Goal: Information Seeking & Learning: Learn about a topic

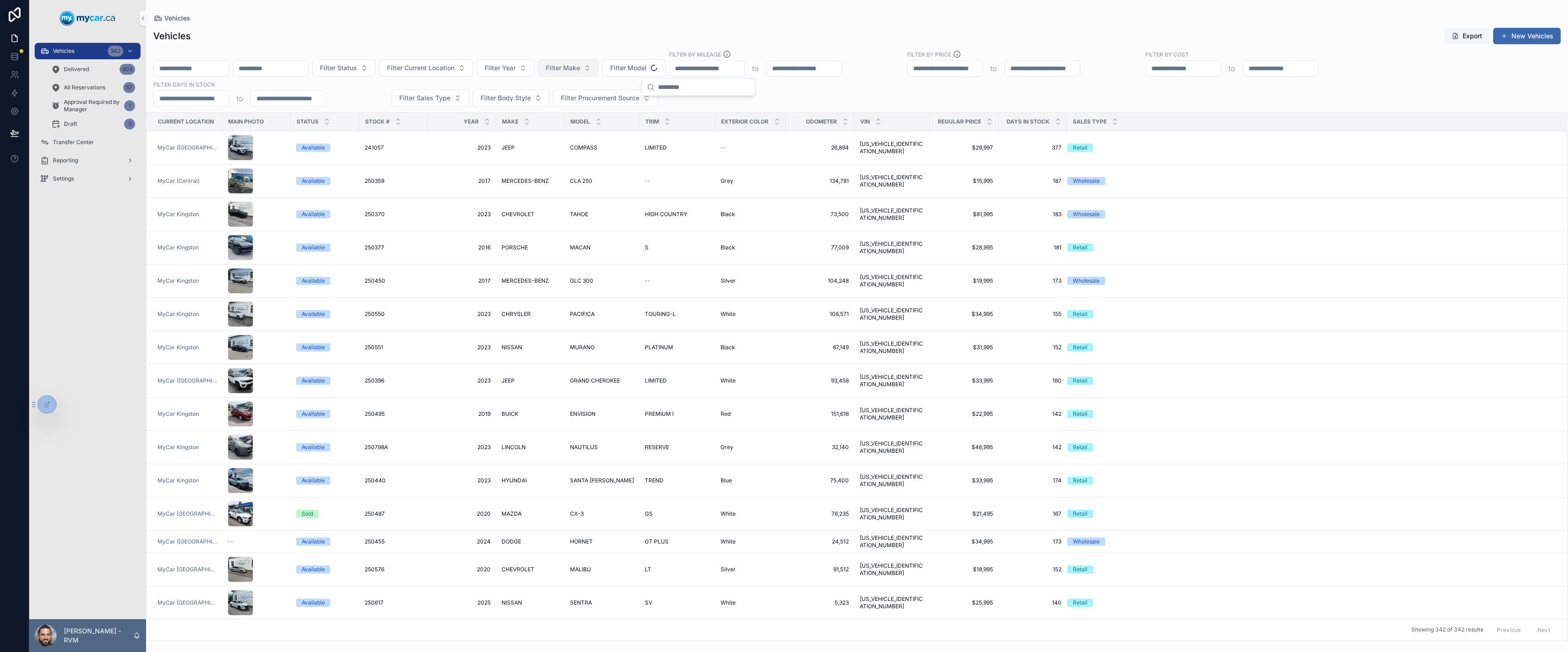
click at [580, 67] on span "Filter Make" at bounding box center [563, 68] width 35 height 9
click at [646, 66] on span "Filter Model" at bounding box center [628, 68] width 37 height 9
type input "******"
click at [676, 103] on div "ACCORD" at bounding box center [698, 105] width 110 height 15
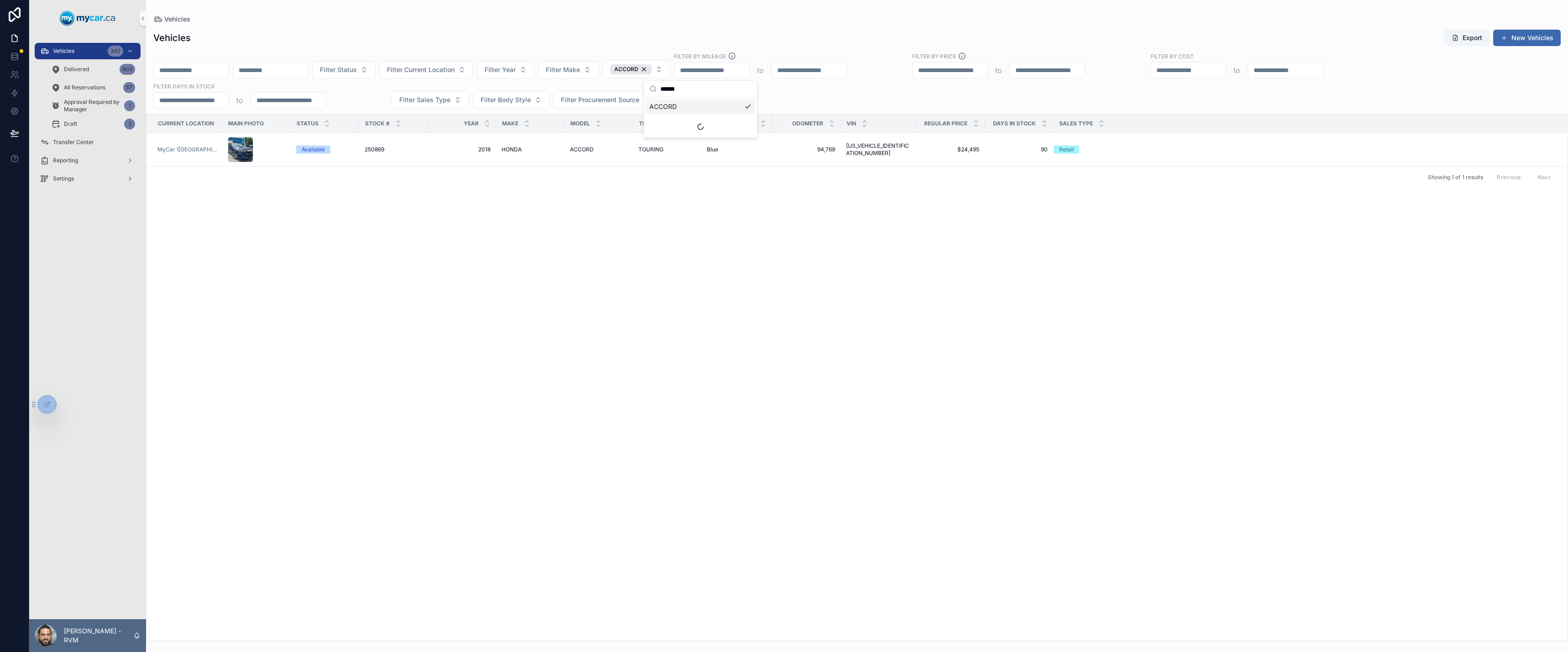
click at [801, 183] on div "Showing 1 of 1 results Previous Next" at bounding box center [856, 177] width 1421 height 22
click at [570, 149] on span "ACCORD" at bounding box center [582, 149] width 24 height 7
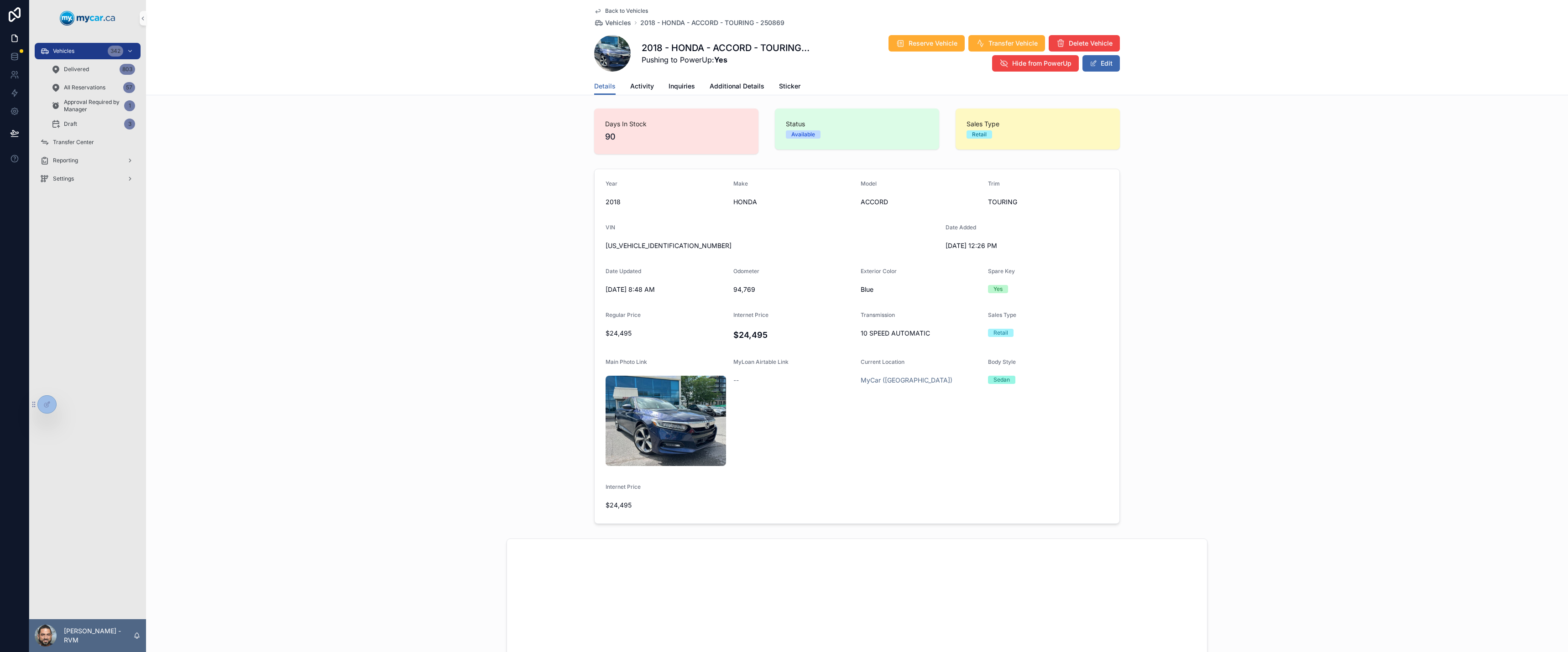
scroll to position [5, 0]
click at [781, 87] on span "Sticker" at bounding box center [789, 86] width 21 height 9
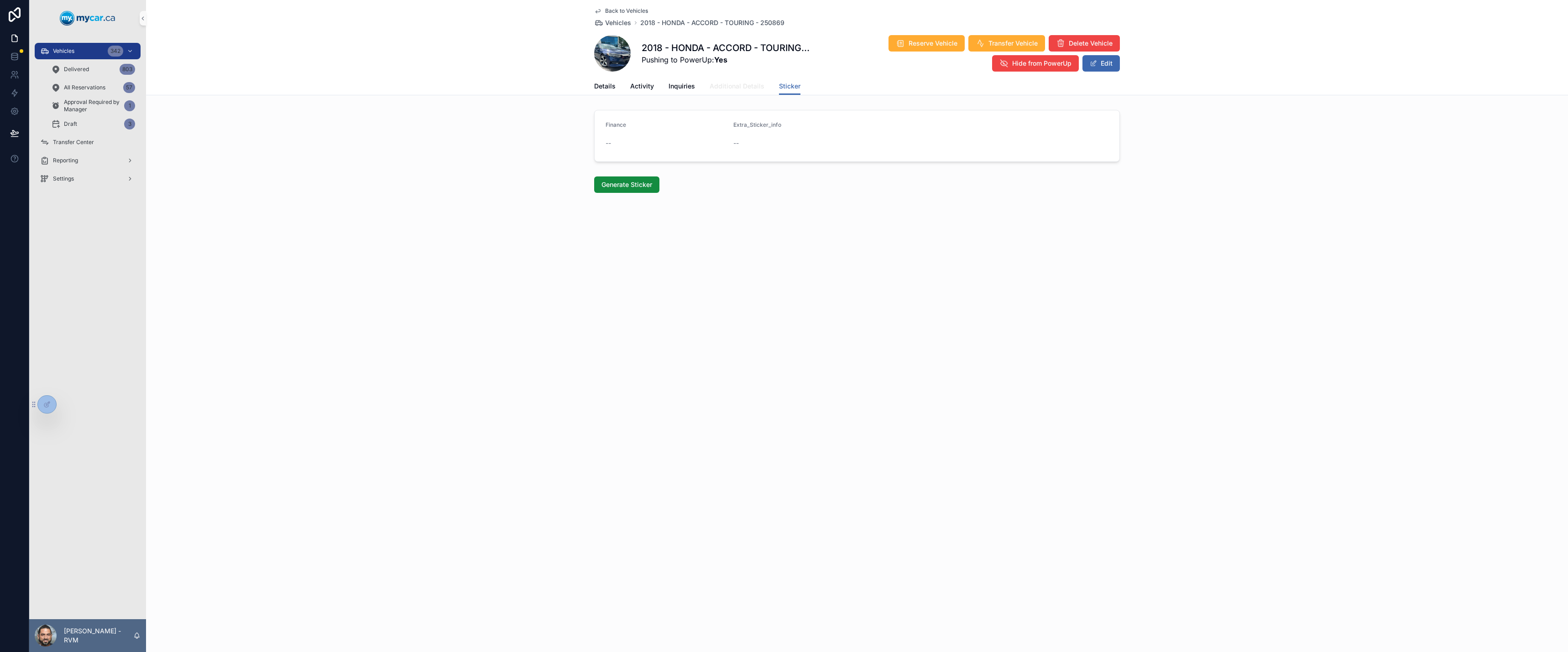
click at [736, 92] on link "Additional Details" at bounding box center [737, 86] width 54 height 18
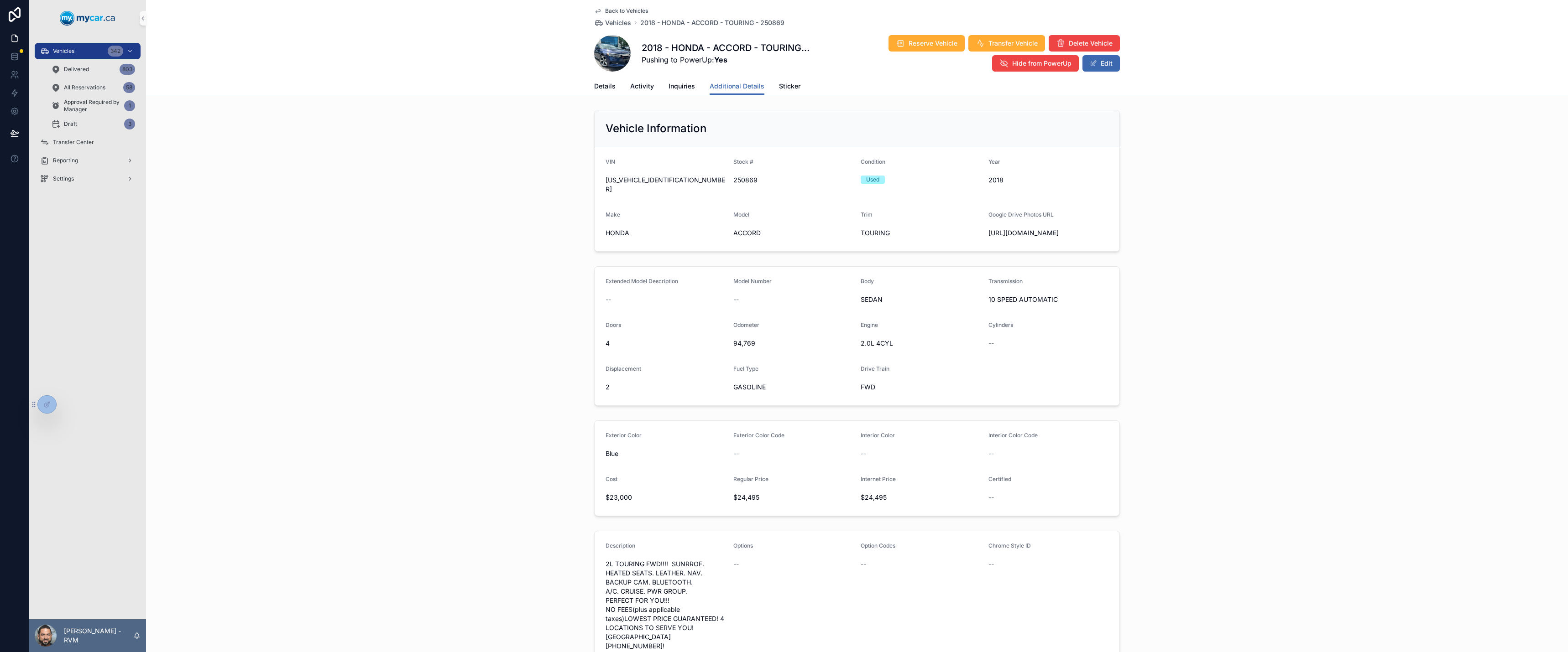
click at [636, 11] on span "Back to Vehicles" at bounding box center [627, 11] width 43 height 7
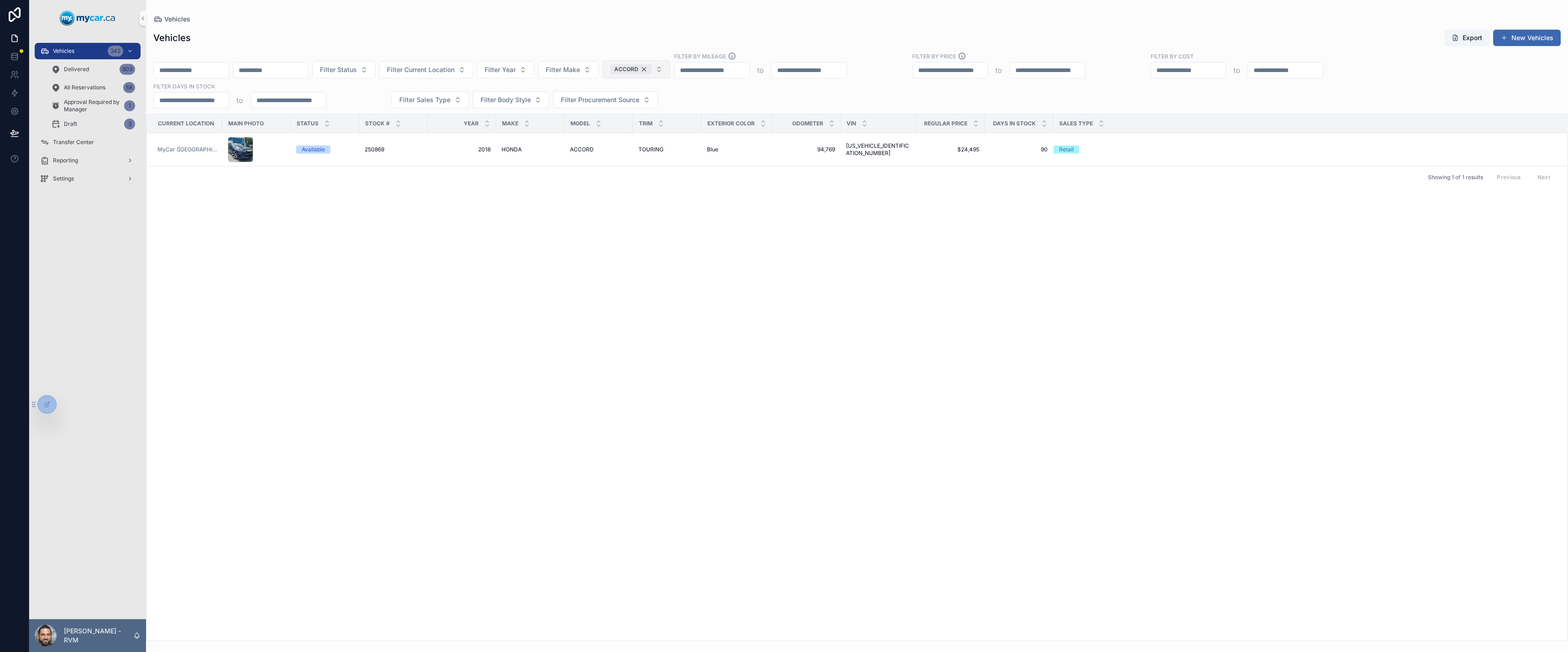
click at [652, 68] on div "ACCORD" at bounding box center [631, 69] width 41 height 10
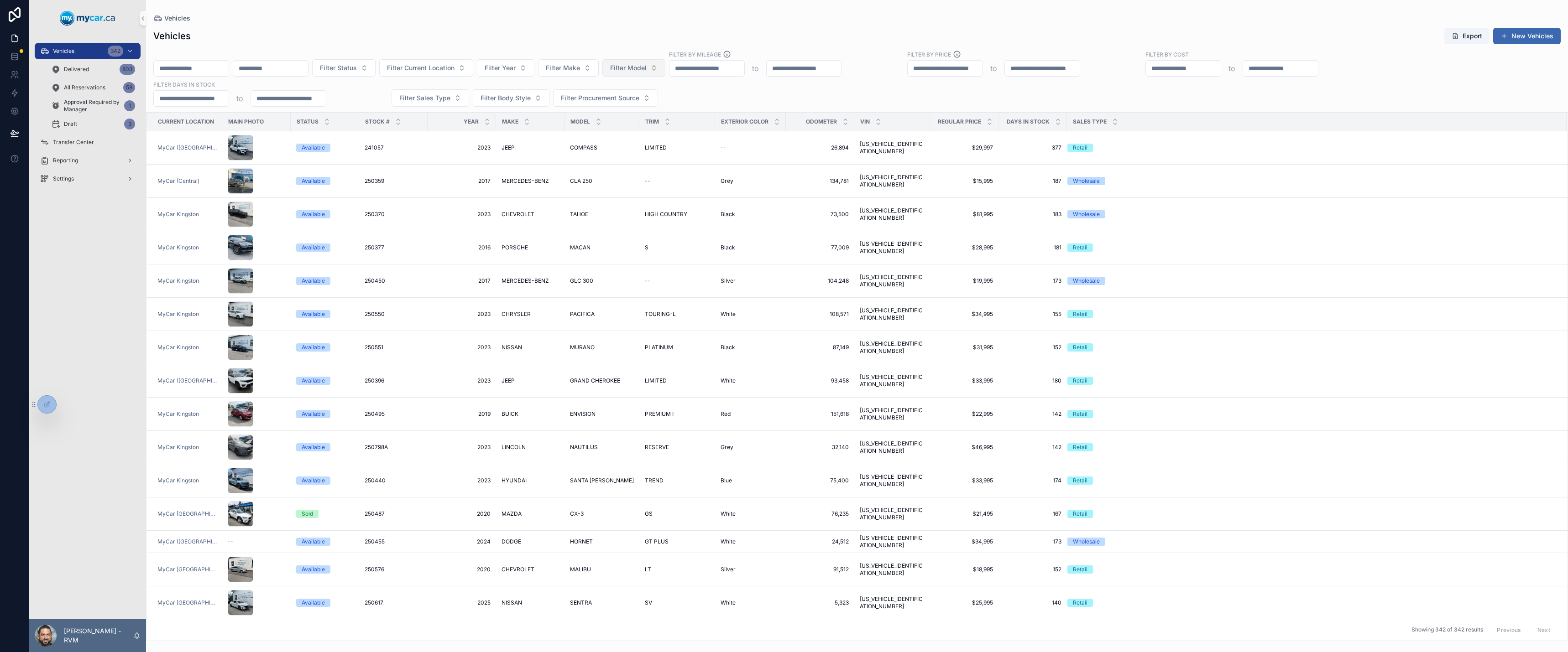
click at [646, 70] on span "Filter Model" at bounding box center [628, 68] width 37 height 9
type input "*"
click at [646, 70] on span "Filter Model" at bounding box center [628, 68] width 37 height 9
click at [661, 119] on div "300" at bounding box center [698, 120] width 110 height 15
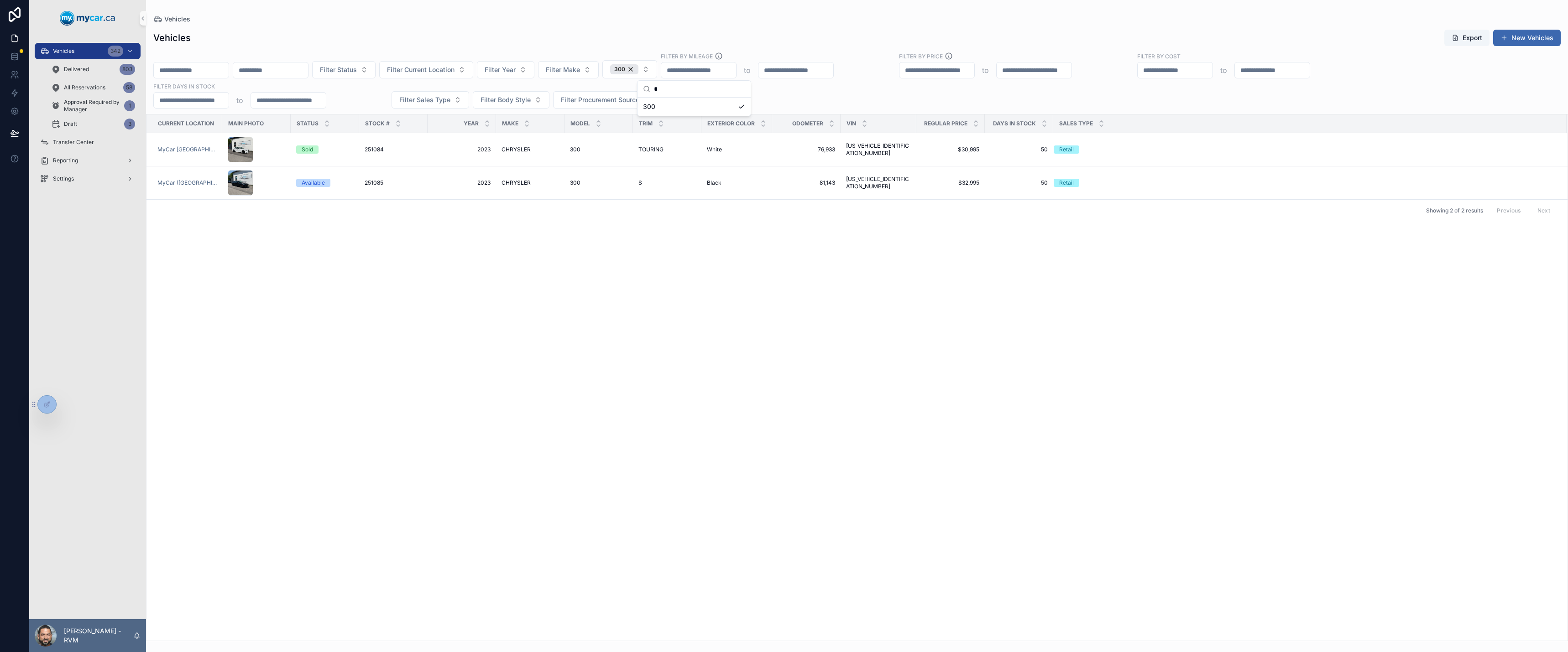
click at [870, 229] on div "Current Location Main Photo Status Stock # Year Make Model Trim Exterior Color …" at bounding box center [856, 377] width 1421 height 526
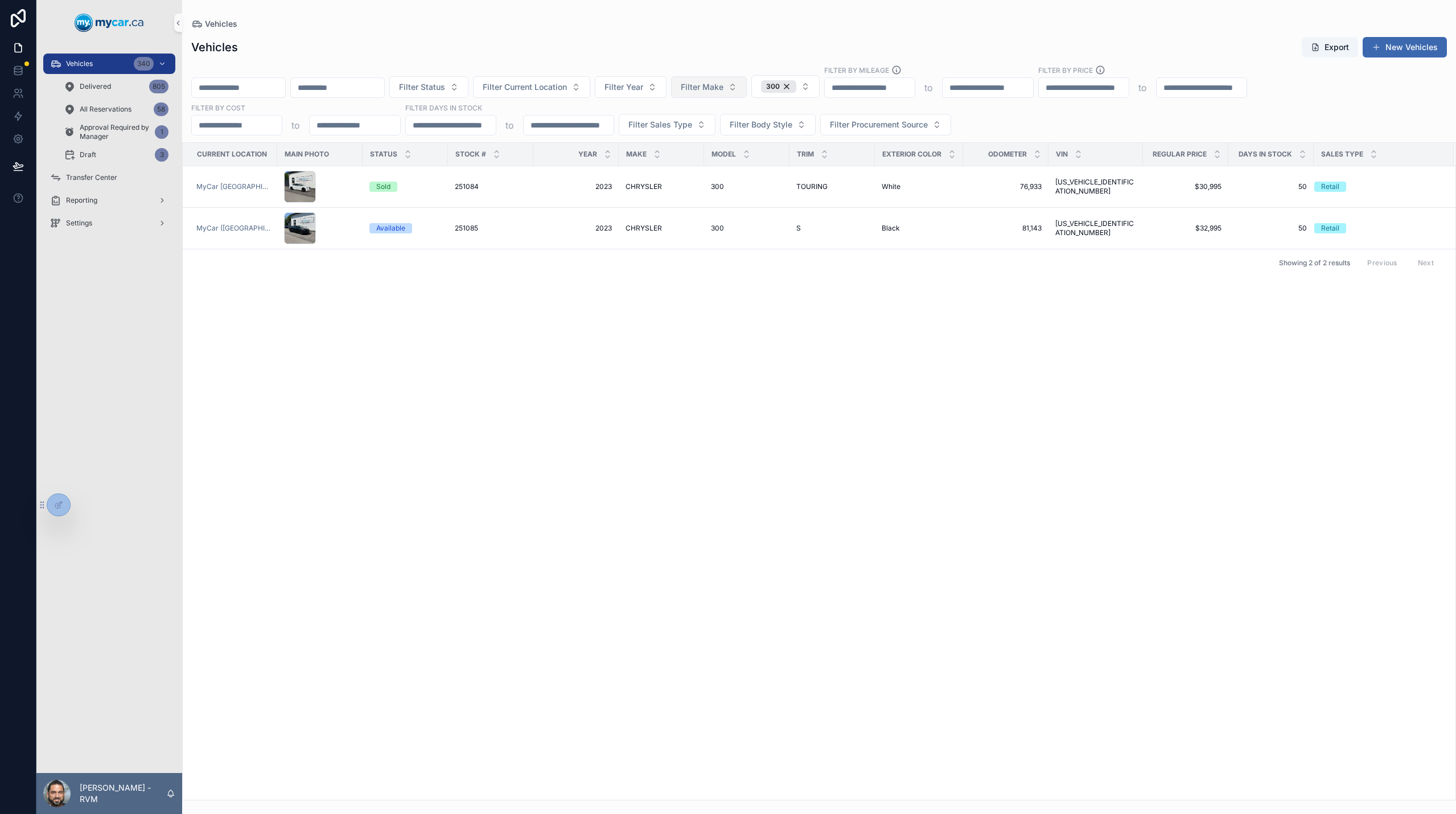
click at [723, 90] on span "Filter Make" at bounding box center [702, 87] width 43 height 12
click at [796, 86] on div "300" at bounding box center [778, 86] width 36 height 12
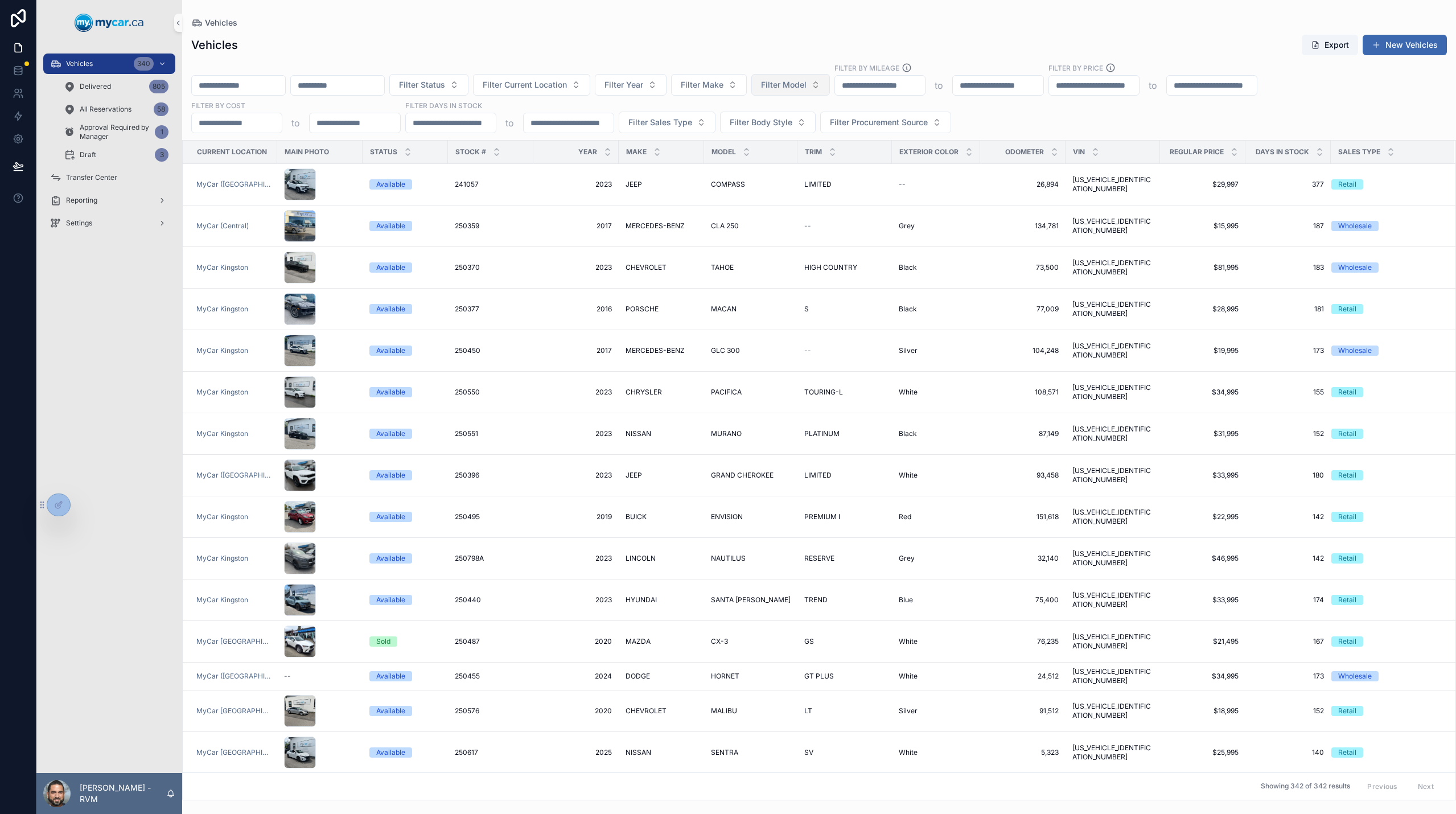
click at [806, 86] on span "Filter Model" at bounding box center [783, 85] width 46 height 12
type input "**"
click at [835, 152] on span "EXPLORER" at bounding box center [827, 149] width 41 height 12
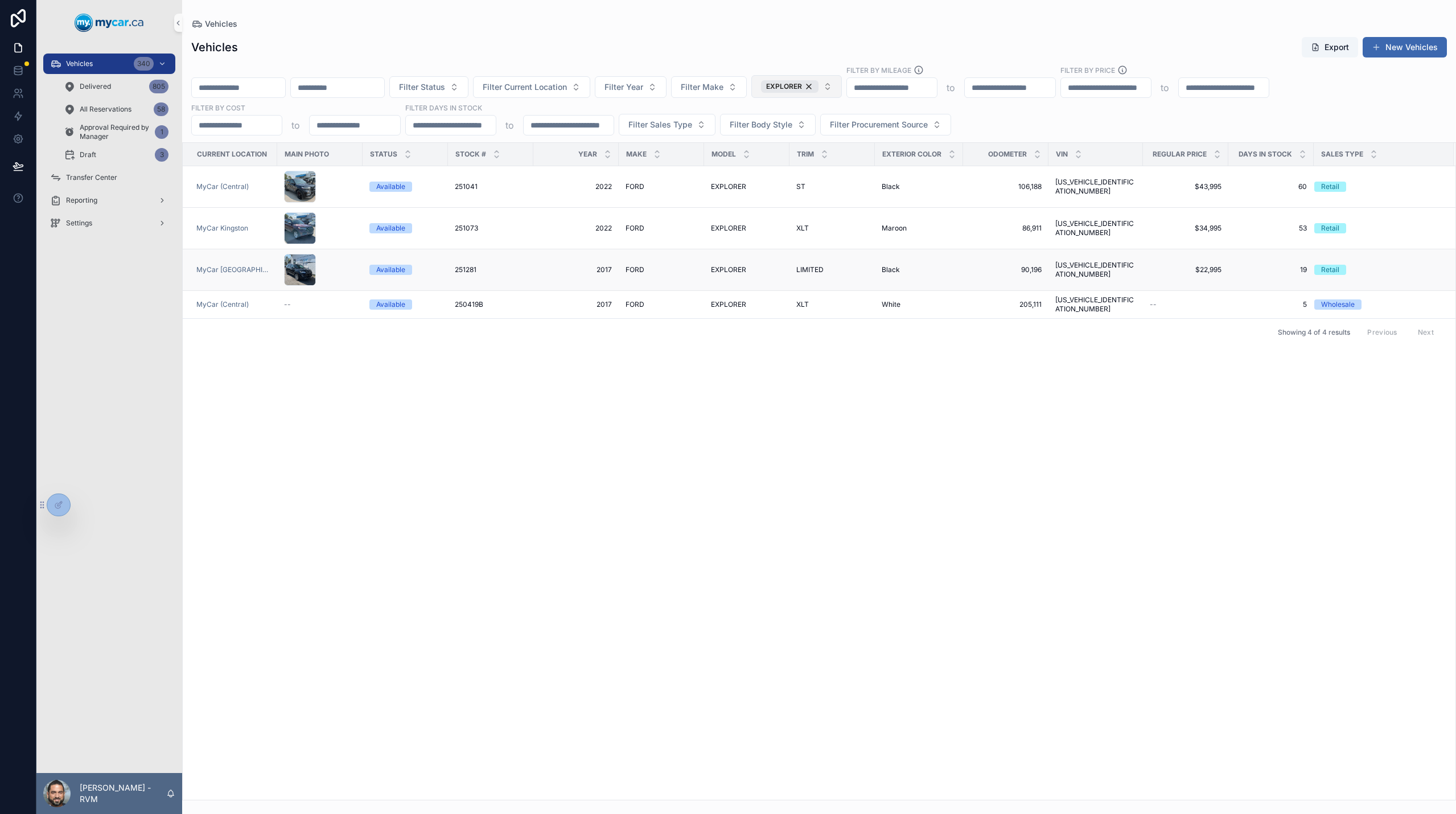
click at [1321, 272] on div "Retail" at bounding box center [1330, 269] width 18 height 10
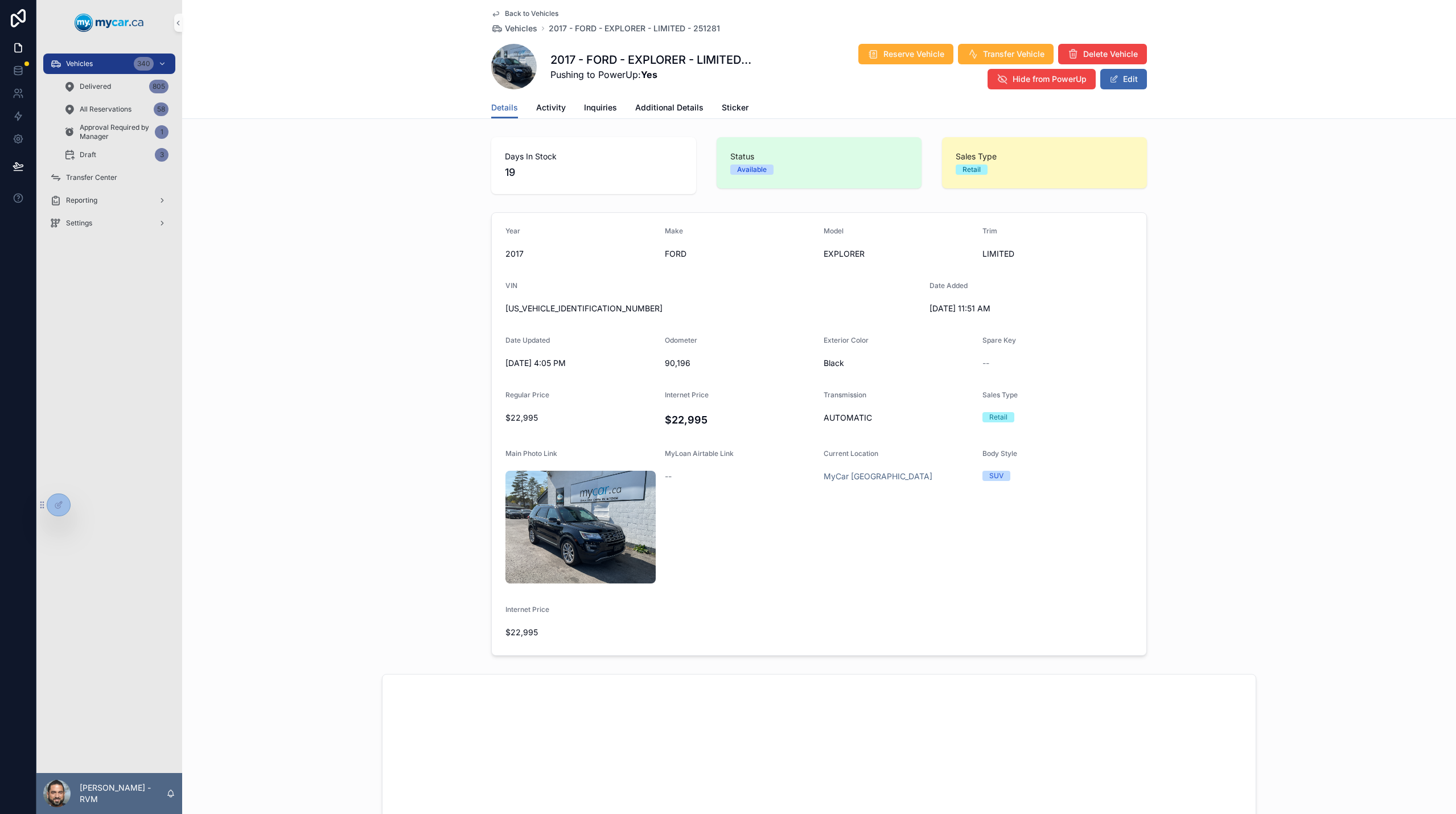
scroll to position [4, 0]
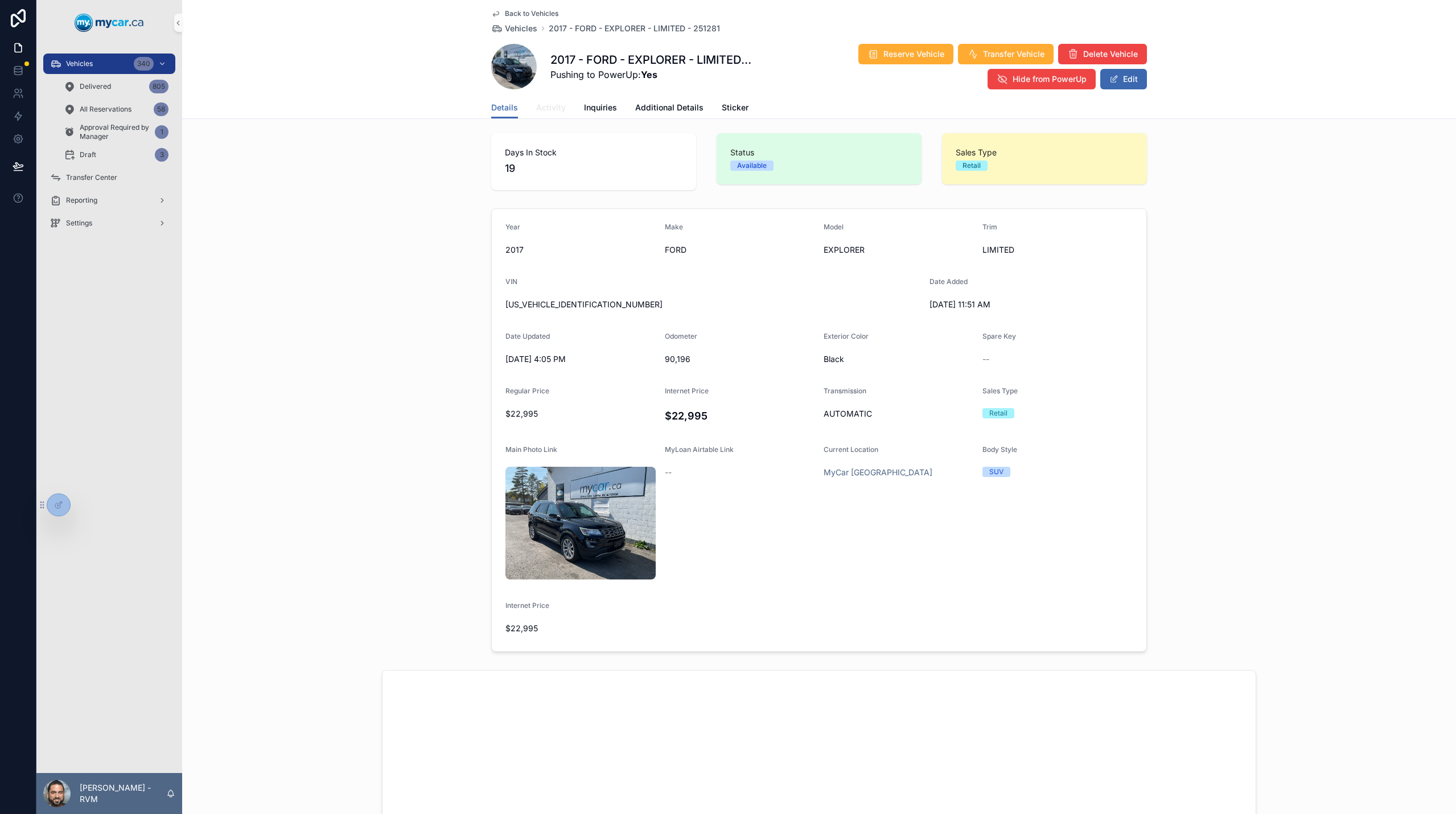
click at [541, 114] on link "Activity" at bounding box center [551, 108] width 30 height 22
